Goal: Find specific page/section: Find specific page/section

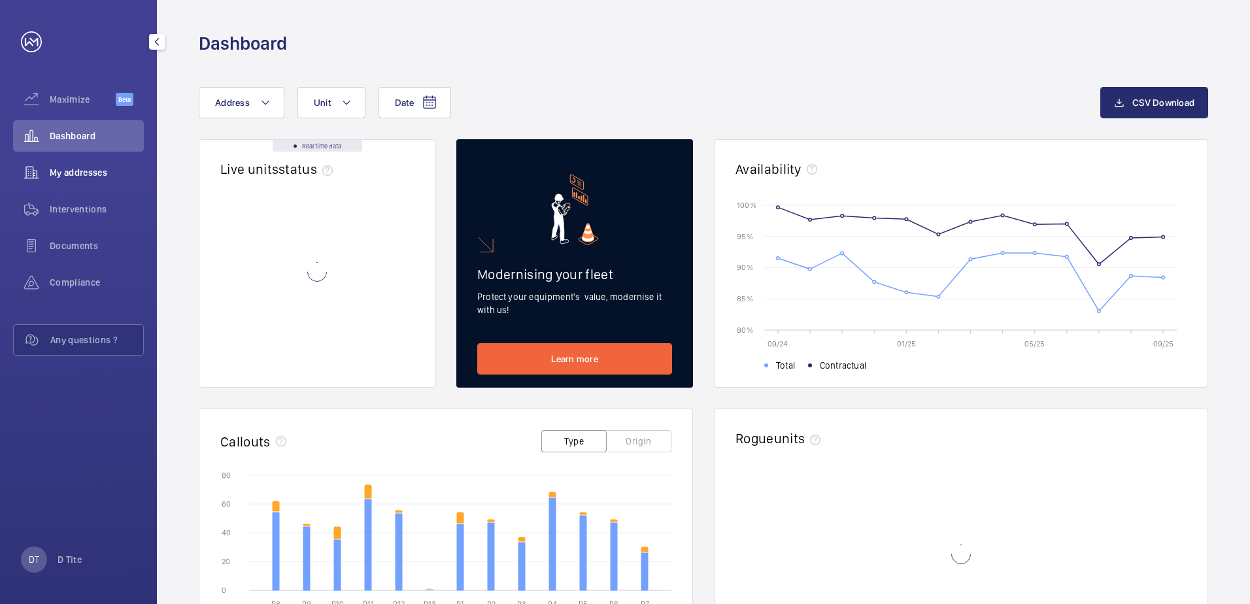
click at [100, 170] on span "My addresses" at bounding box center [97, 172] width 94 height 13
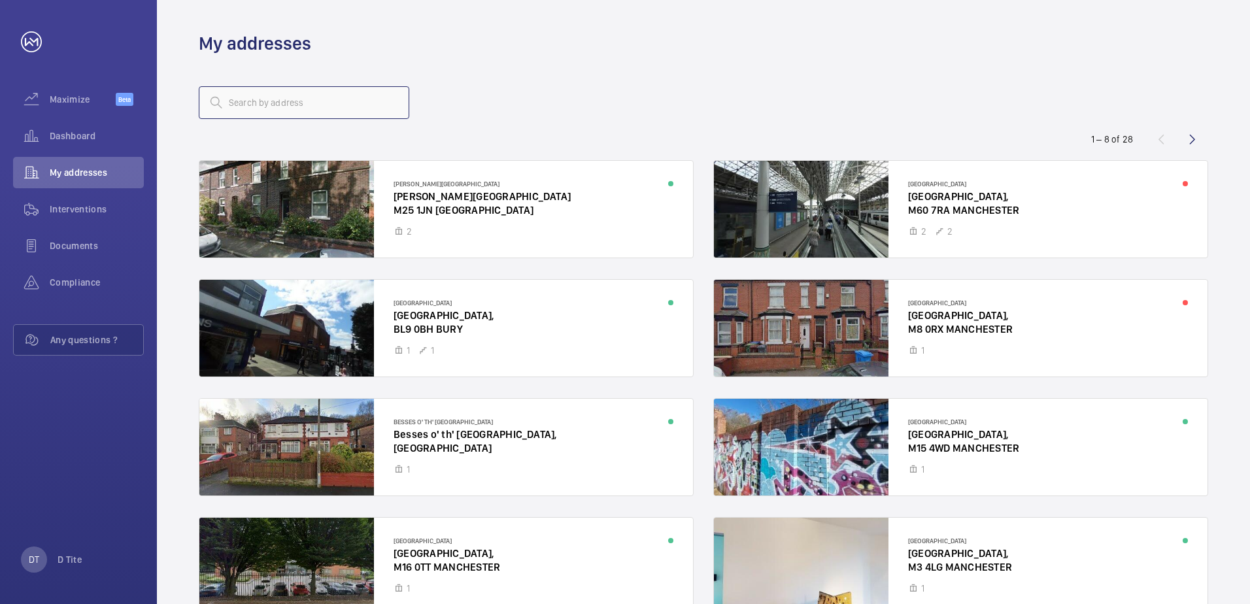
click at [369, 107] on input "text" at bounding box center [304, 102] width 210 height 33
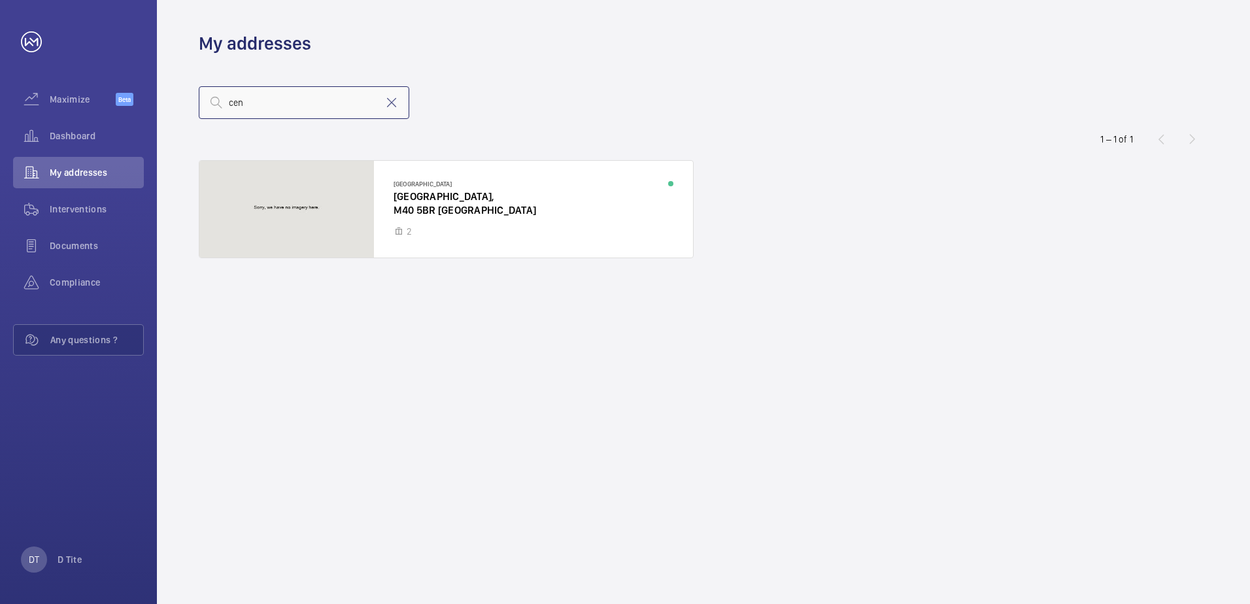
type input "cen"
click at [620, 235] on div at bounding box center [446, 209] width 494 height 97
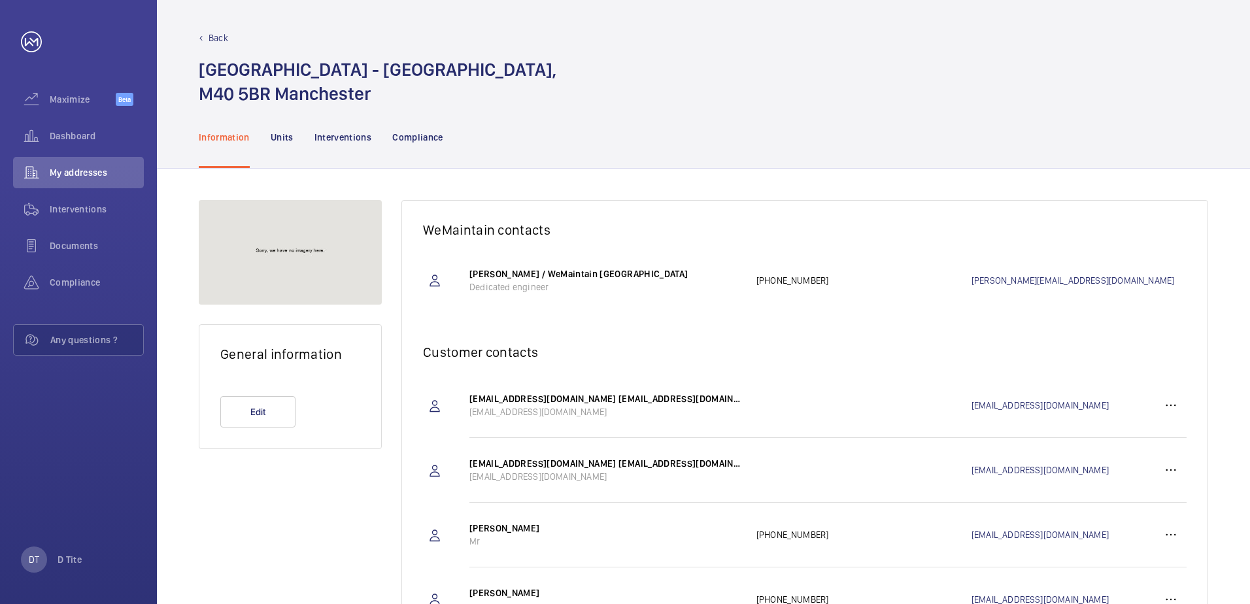
click at [760, 143] on div "Information Units Interventions Compliance" at bounding box center [703, 137] width 1009 height 62
